Goal: Information Seeking & Learning: Find specific fact

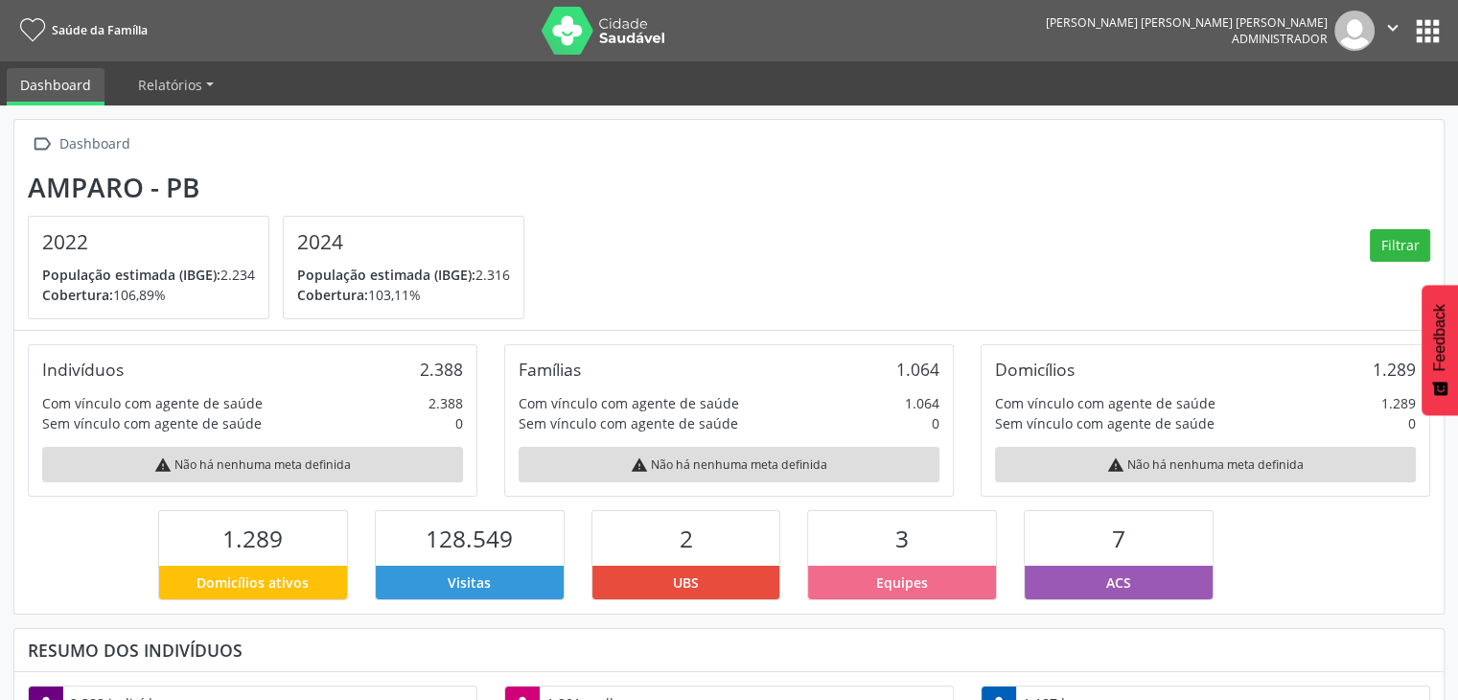
scroll to position [315, 476]
click at [1432, 24] on button "apps" at bounding box center [1428, 31] width 34 height 34
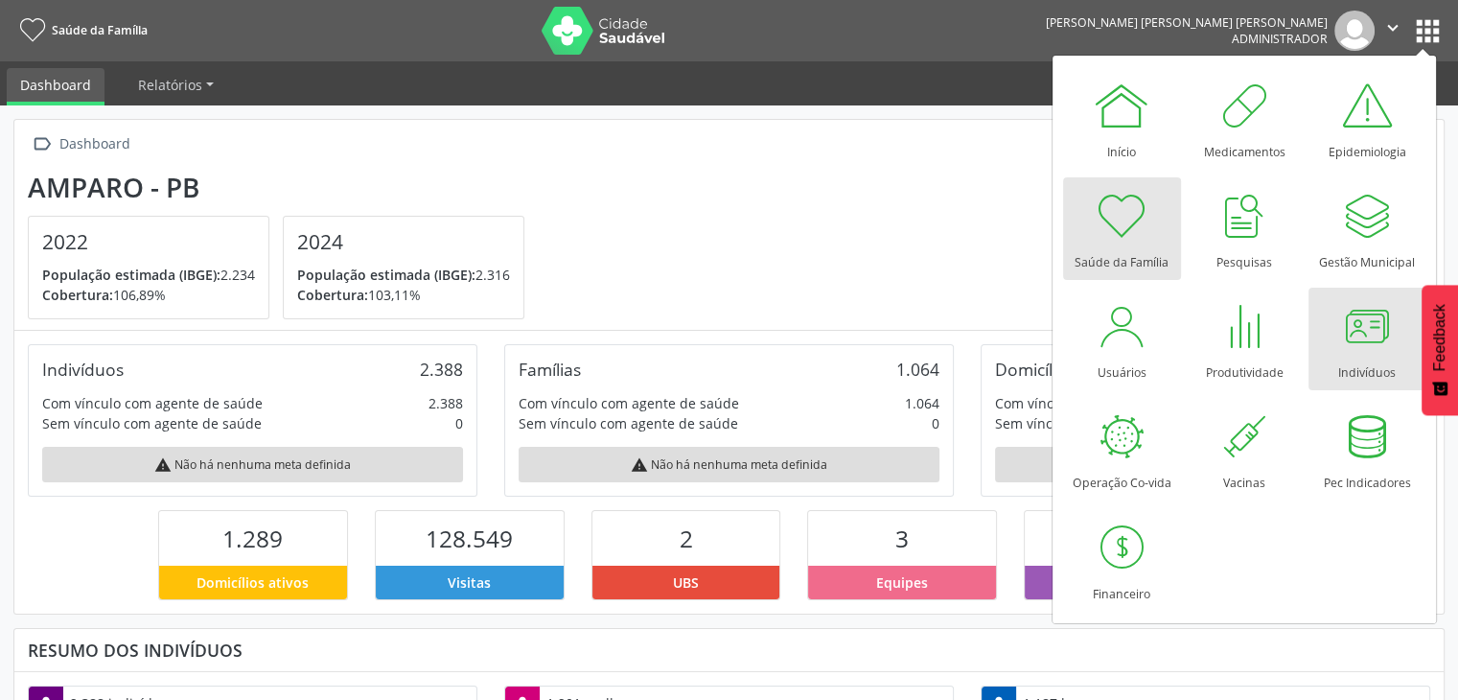
click at [1338, 350] on div at bounding box center [1367, 326] width 58 height 58
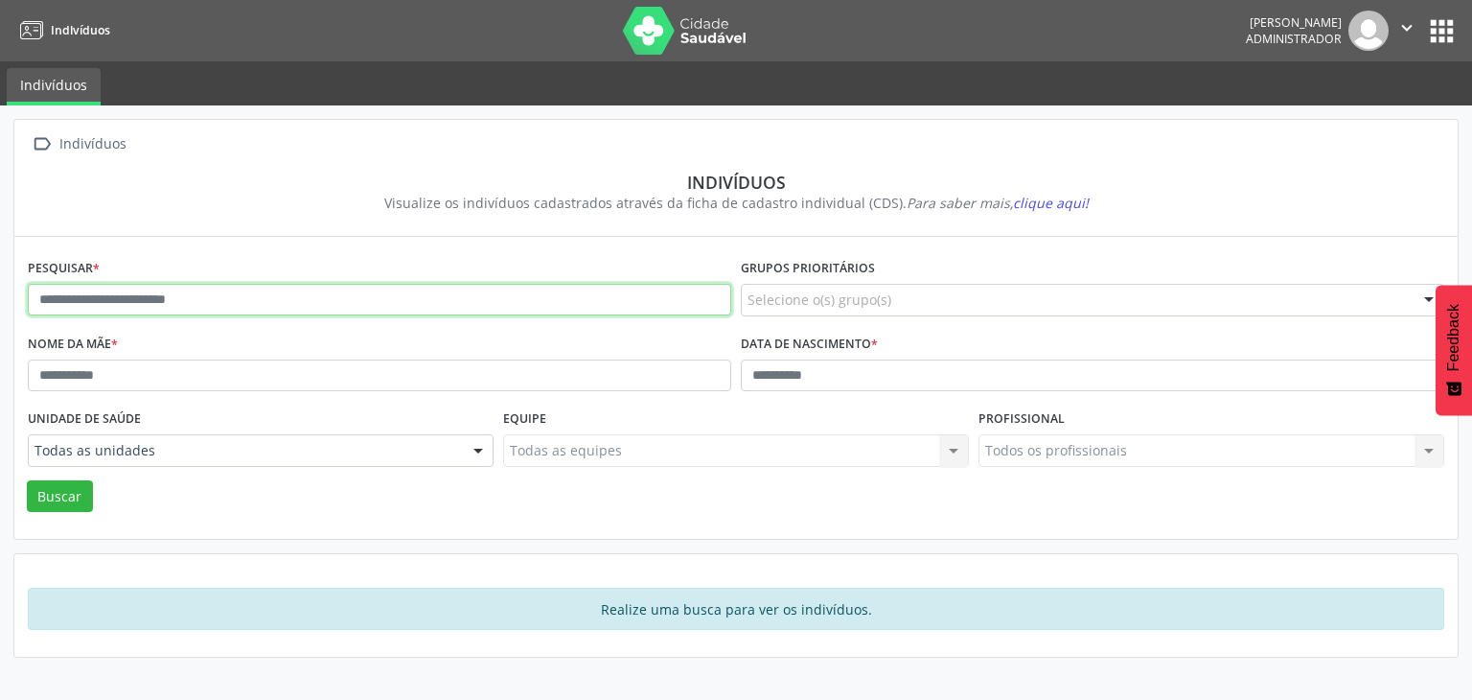
click at [277, 307] on input "text" at bounding box center [379, 300] width 703 height 33
type input "*******"
click at [27, 480] on button "Buscar" at bounding box center [60, 496] width 66 height 33
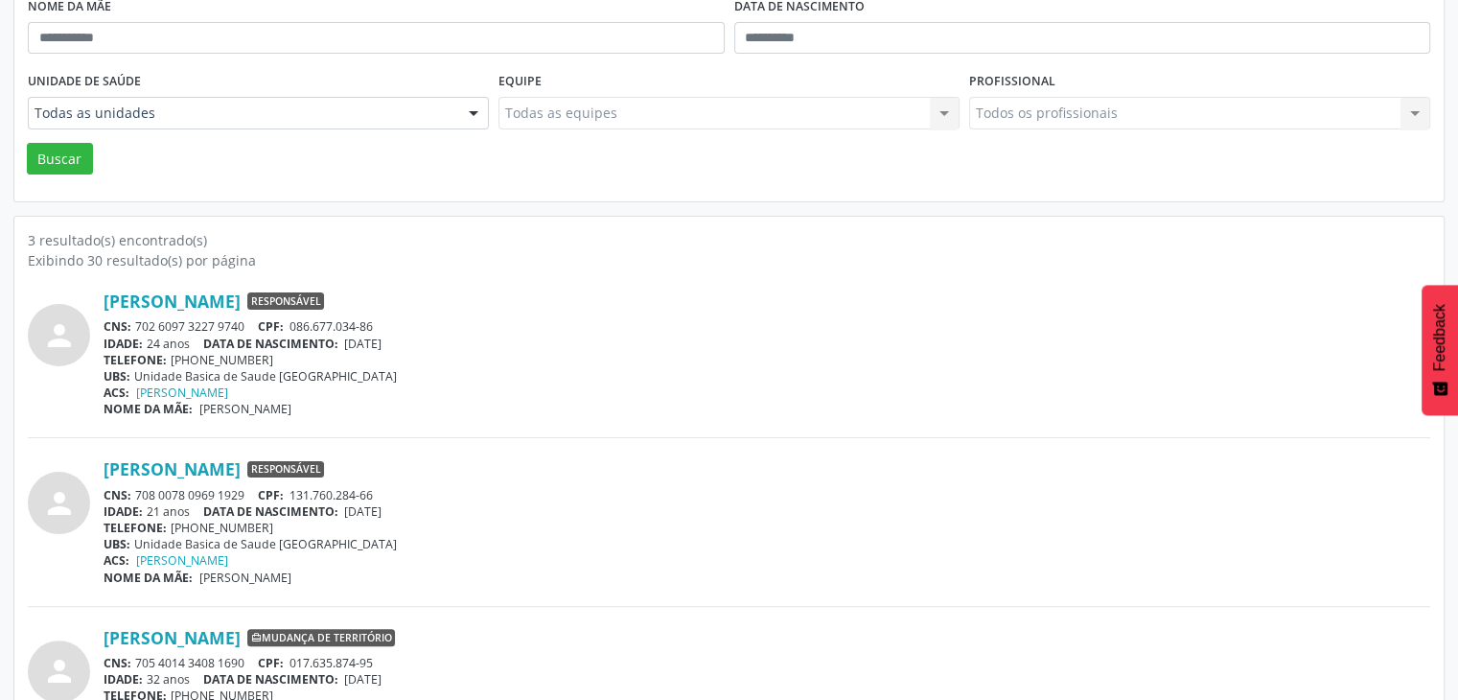
scroll to position [383, 0]
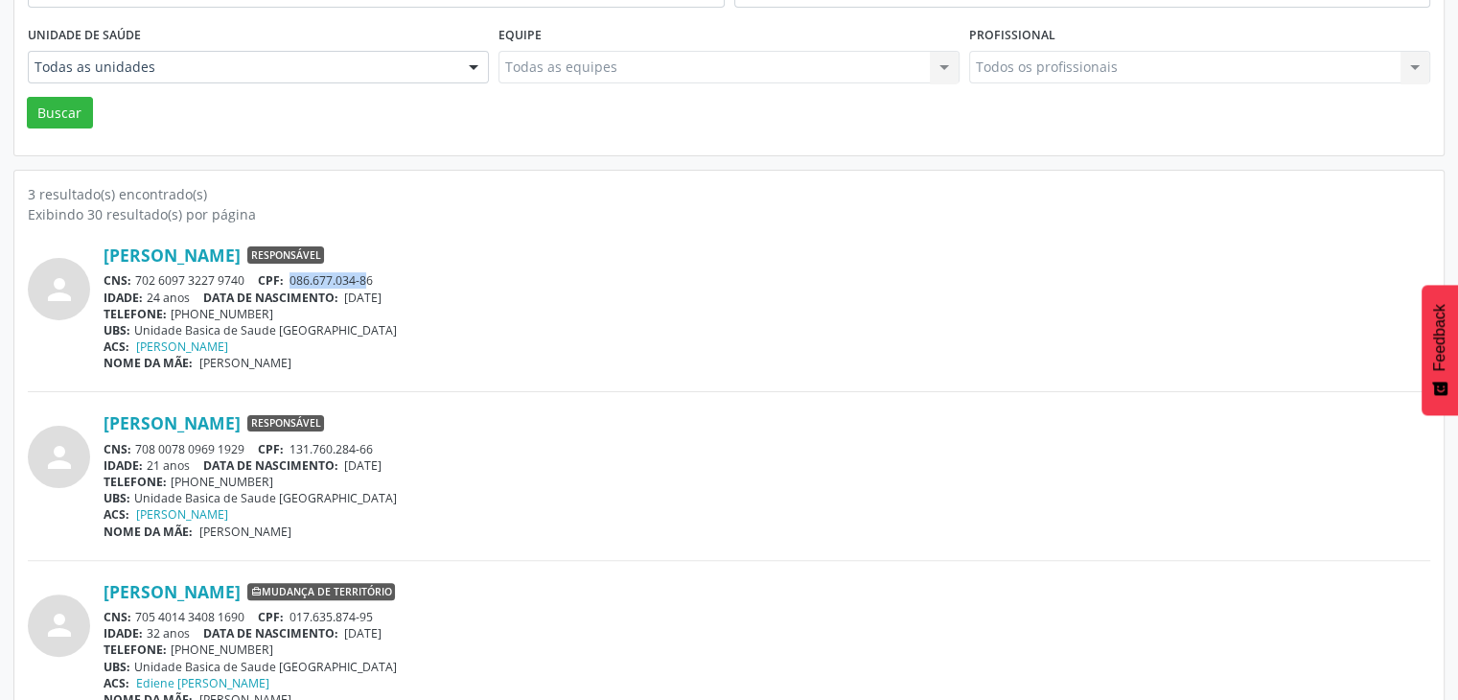
drag, startPoint x: 291, startPoint y: 279, endPoint x: 374, endPoint y: 279, distance: 82.4
click at [374, 279] on div "CNS: 702 6097 3227 9740 CPF: 086.677.034-86" at bounding box center [767, 280] width 1326 height 16
click at [398, 283] on div "CNS: 702 6097 3227 9740 CPF: 086.677.034-86" at bounding box center [767, 280] width 1326 height 16
drag, startPoint x: 289, startPoint y: 281, endPoint x: 383, endPoint y: 276, distance: 94.0
click at [383, 276] on div "CNS: 702 6097 3227 9740 CPF: 086.677.034-86" at bounding box center [767, 280] width 1326 height 16
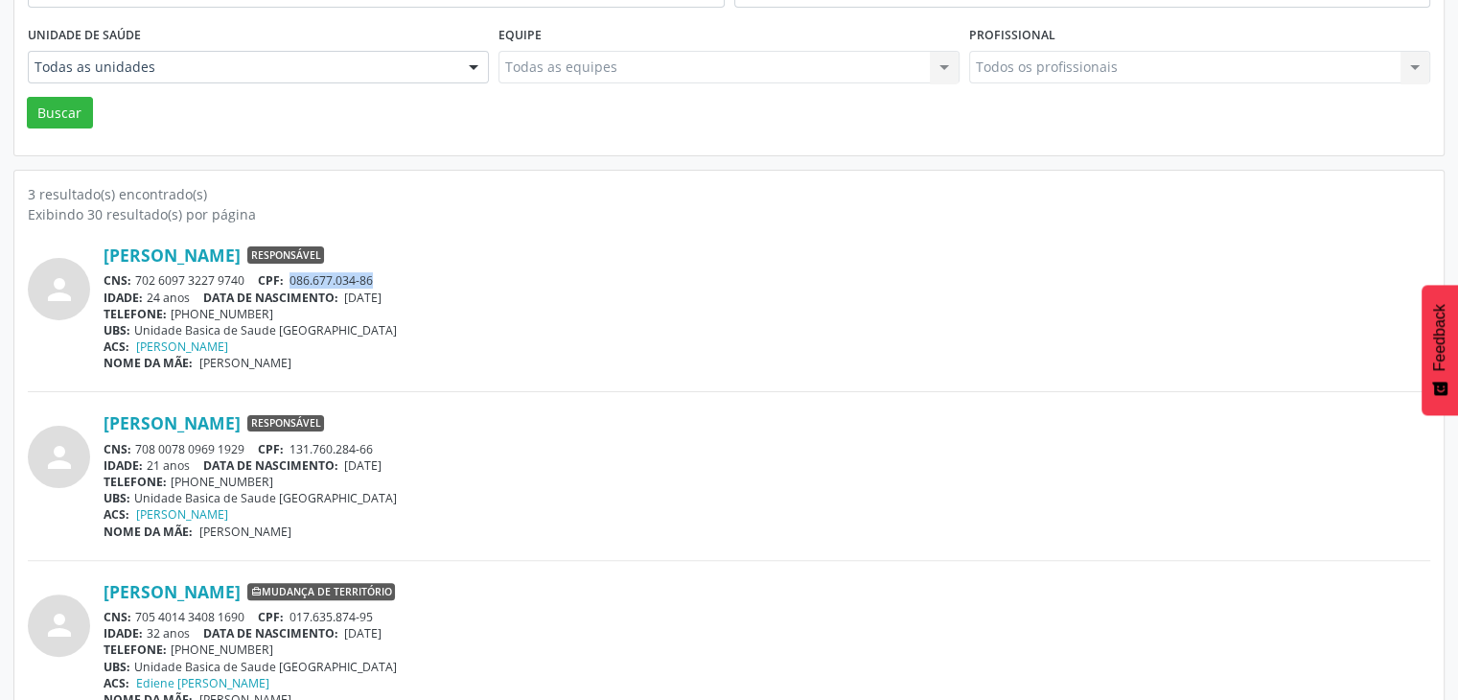
copy span "086.677.034-86"
drag, startPoint x: 138, startPoint y: 275, endPoint x: 243, endPoint y: 275, distance: 105.4
click at [243, 275] on div "CNS: 702 6097 3227 9740 CPF: 086.677.034-86" at bounding box center [767, 280] width 1326 height 16
copy div "702 6097 3227 9740"
